Goal: Communication & Community: Connect with others

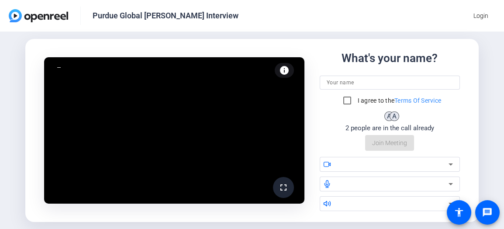
click at [413, 77] on div at bounding box center [389, 82] width 126 height 14
click at [377, 83] on input "zlsuryn" at bounding box center [389, 82] width 126 height 10
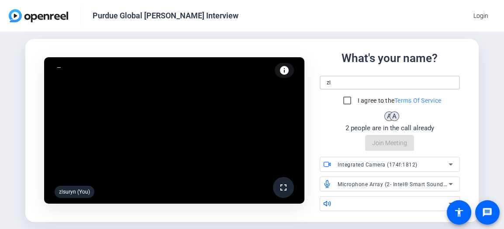
type input "z"
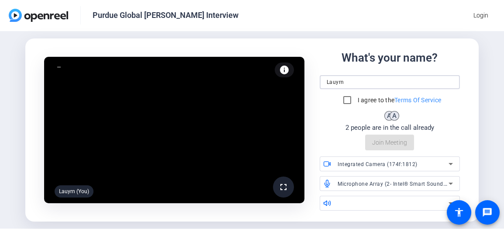
type input "Lauyrn"
click at [285, 183] on mat-icon "fullscreen" at bounding box center [283, 187] width 10 height 10
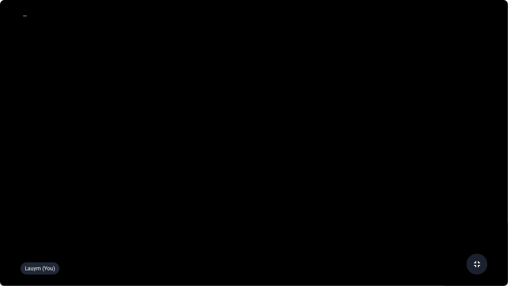
click at [474, 222] on mat-icon "fullscreen_exit" at bounding box center [477, 264] width 10 height 10
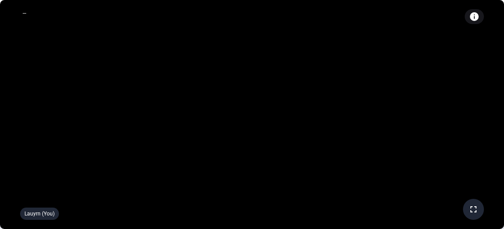
scroll to position [0, 0]
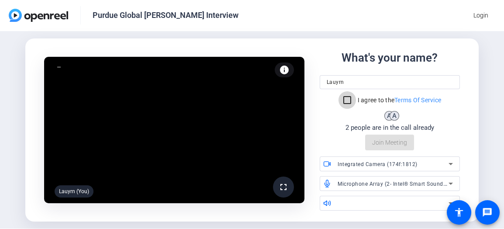
click at [342, 99] on input "I agree to the Terms Of Service" at bounding box center [346, 99] width 17 height 17
checkbox input "true"
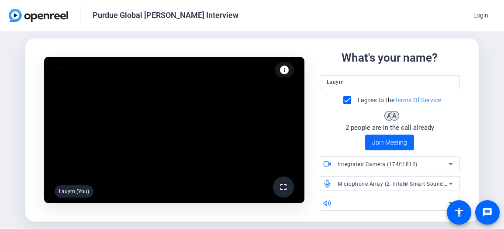
click at [382, 148] on span at bounding box center [389, 142] width 49 height 21
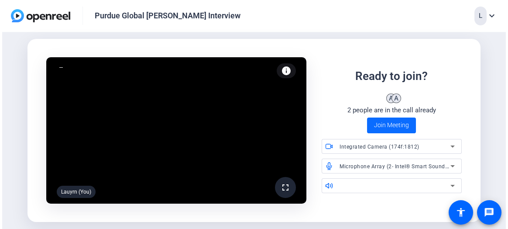
scroll to position [0, 0]
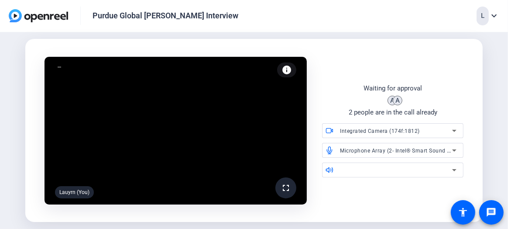
click at [283, 70] on mat-icon "info" at bounding box center [286, 70] width 10 height 10
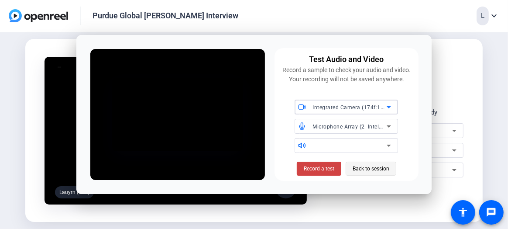
click at [381, 171] on span "Back to session" at bounding box center [371, 168] width 37 height 17
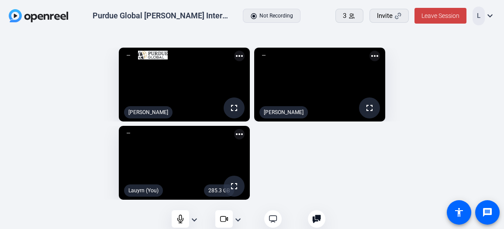
click at [238, 132] on mat-icon "more_horiz" at bounding box center [239, 134] width 10 height 10
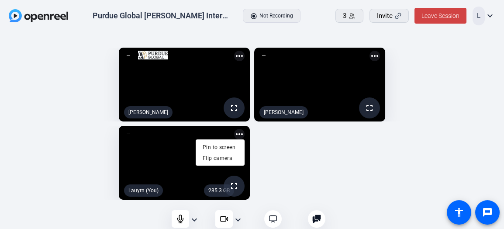
click at [139, 195] on div at bounding box center [252, 114] width 504 height 229
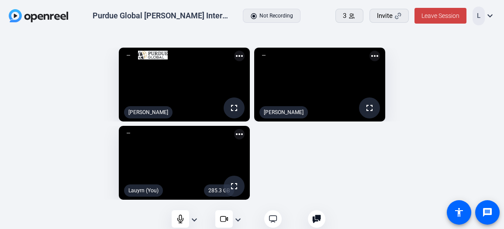
click at [393, 155] on div "fullscreen [PERSON_NAME] more_horiz fullscreen [PERSON_NAME] more_horiz 285.3 G…" at bounding box center [252, 123] width 486 height 161
click at [444, 15] on span "Leave Session" at bounding box center [440, 15] width 38 height 7
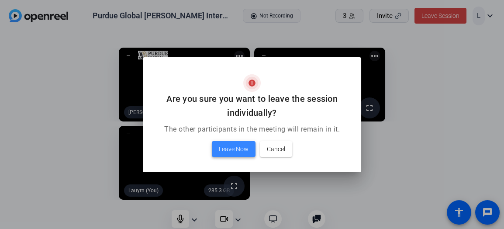
click at [230, 152] on span "Leave Now" at bounding box center [234, 149] width 30 height 10
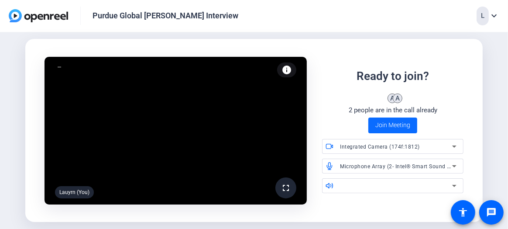
click at [398, 126] on span "Join Meeting" at bounding box center [392, 124] width 35 height 9
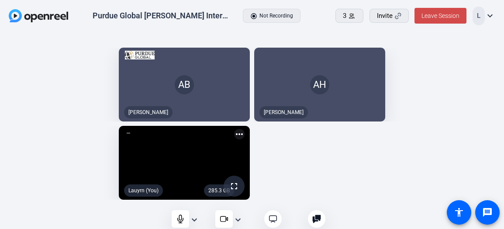
click at [434, 26] on span at bounding box center [440, 15] width 52 height 21
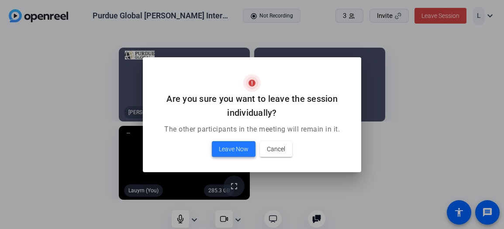
click at [224, 149] on span "Leave Now" at bounding box center [234, 149] width 30 height 10
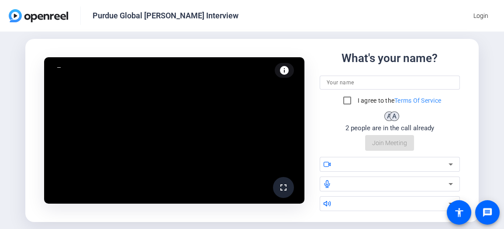
click at [362, 77] on input at bounding box center [389, 82] width 126 height 10
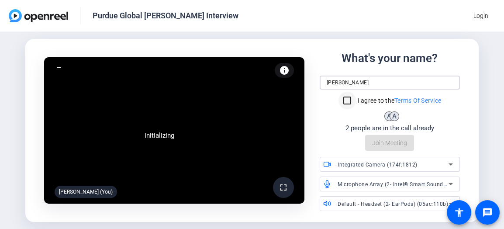
type input "Lauryn DeLuca"
click at [342, 96] on input "I agree to the Terms Of Service" at bounding box center [346, 100] width 17 height 17
checkbox input "true"
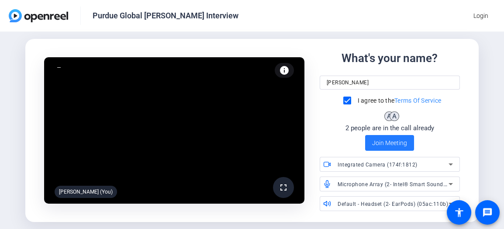
click at [389, 142] on span "Join Meeting" at bounding box center [389, 142] width 35 height 9
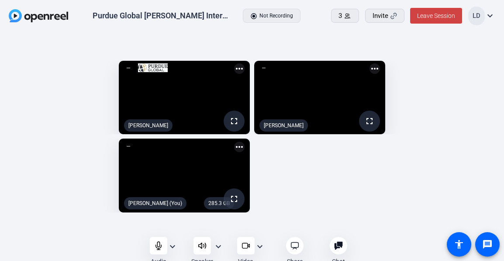
scroll to position [6, 0]
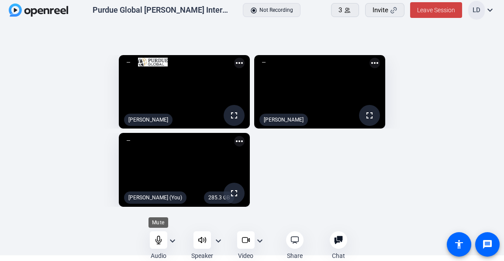
click at [154, 228] on icon at bounding box center [158, 239] width 9 height 9
click at [243, 228] on icon at bounding box center [245, 239] width 9 height 9
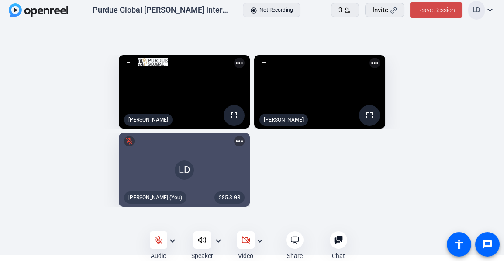
click at [443, 13] on span "Leave Session" at bounding box center [436, 10] width 38 height 7
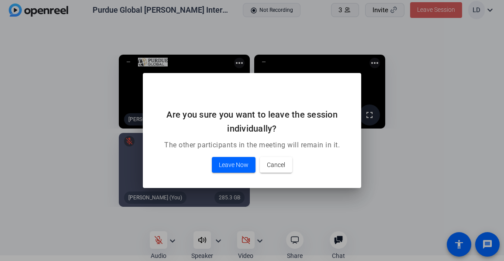
scroll to position [0, 0]
click at [233, 167] on span "Leave Now" at bounding box center [234, 164] width 30 height 10
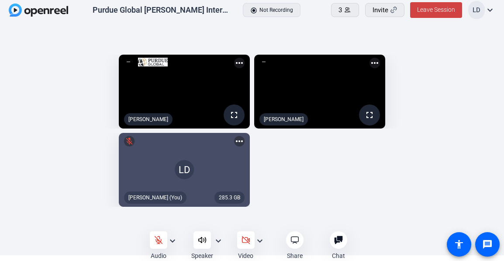
scroll to position [6, 0]
